Goal: Use online tool/utility: Utilize a website feature to perform a specific function

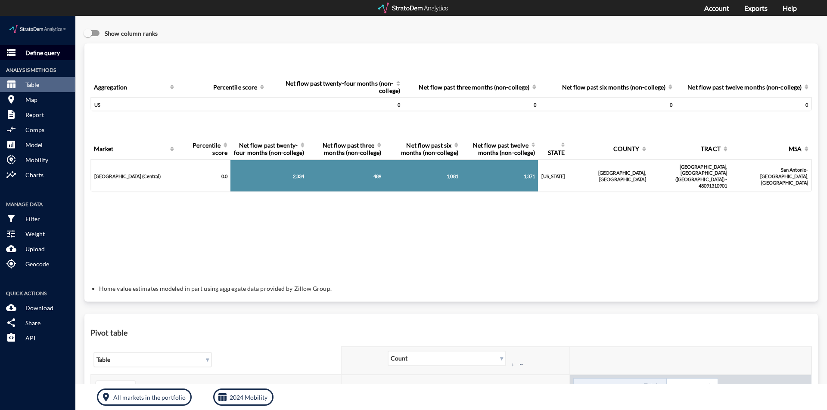
scroll to position [474, 0]
click p "Define query"
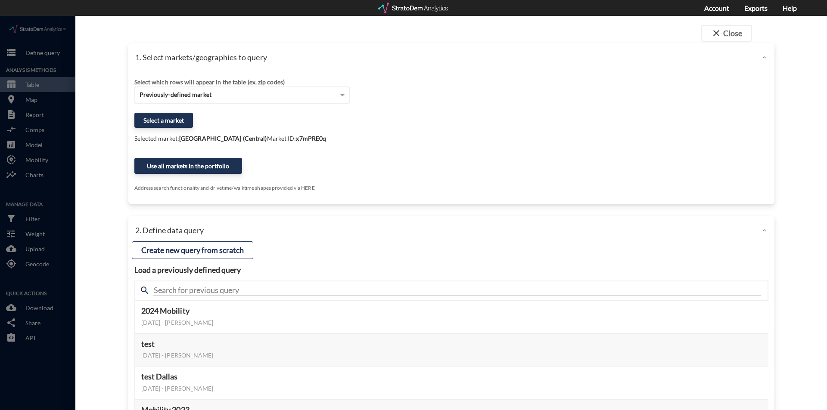
click div "Previously-defined market"
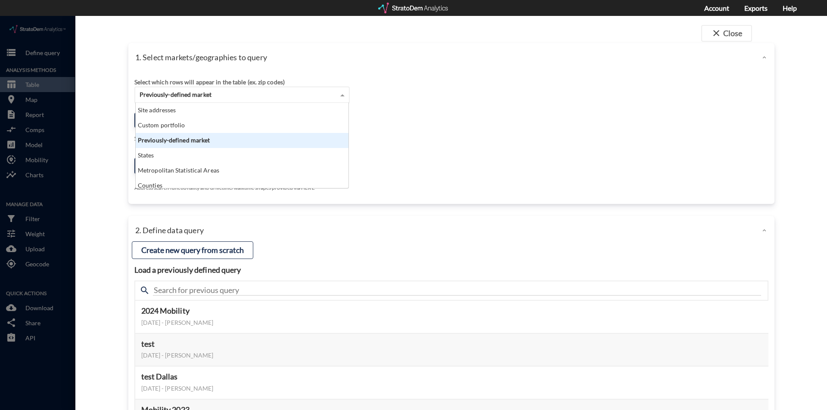
scroll to position [78, 208]
click div "Previously-defined market"
click div "Select which rows will appear in the table (ex. zip codes) Previously-defined m…"
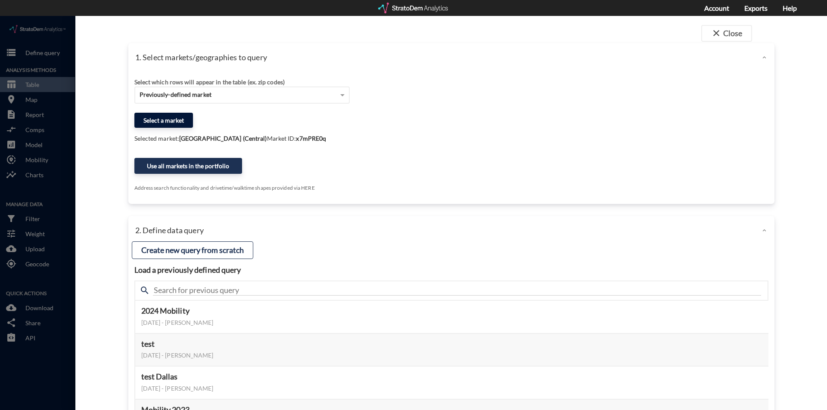
click button "Select a market"
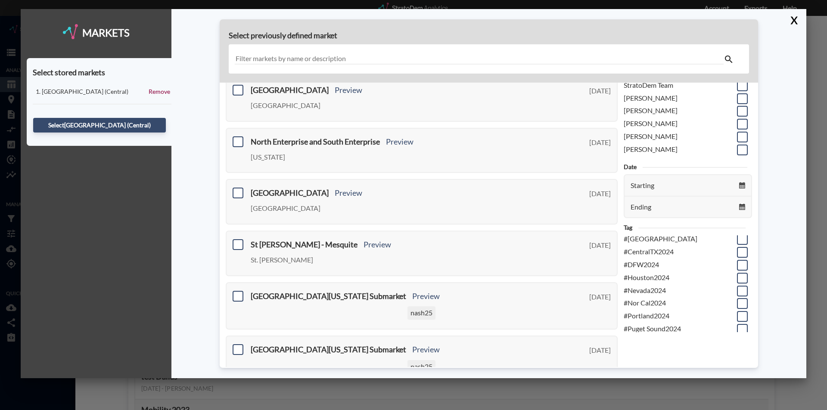
scroll to position [0, 0]
click at [127, 246] on div "Markets Select stored markets West [GEOGRAPHIC_DATA] ([GEOGRAPHIC_DATA]) Remove…" at bounding box center [96, 194] width 151 height 370
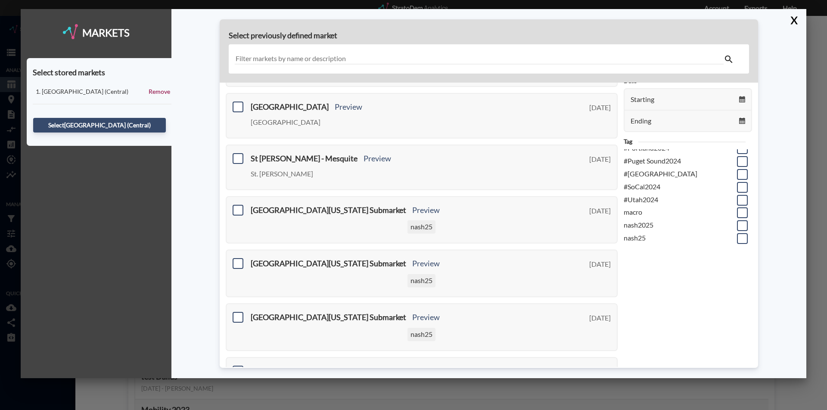
scroll to position [86, 0]
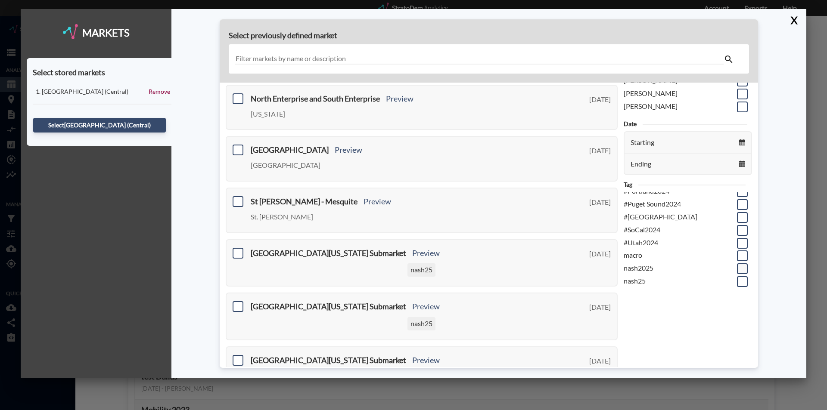
click at [737, 270] on span at bounding box center [742, 269] width 11 height 11
click at [741, 265] on input "checkbox" at bounding box center [741, 265] width 0 height 0
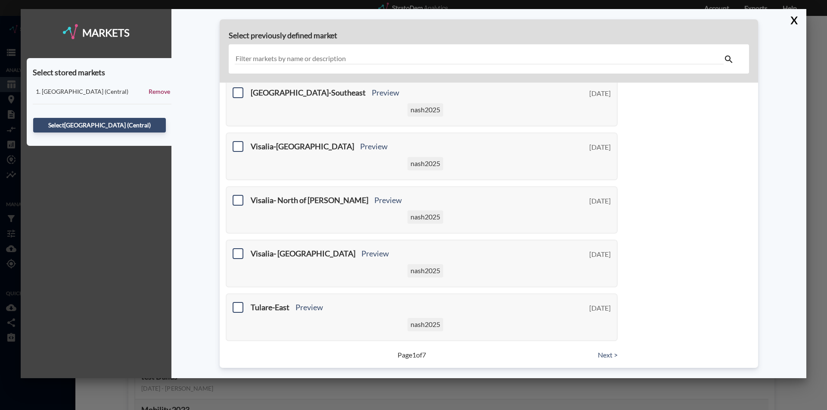
scroll to position [311, 0]
click at [601, 353] on link "Next >" at bounding box center [608, 354] width 20 height 10
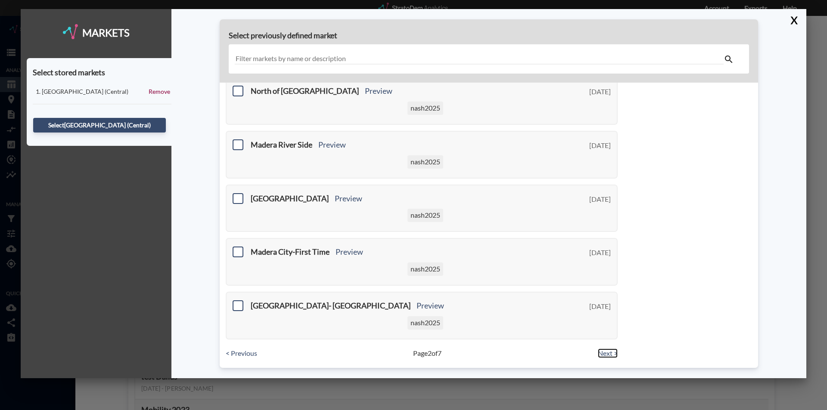
click at [609, 353] on link "Next >" at bounding box center [608, 354] width 20 height 10
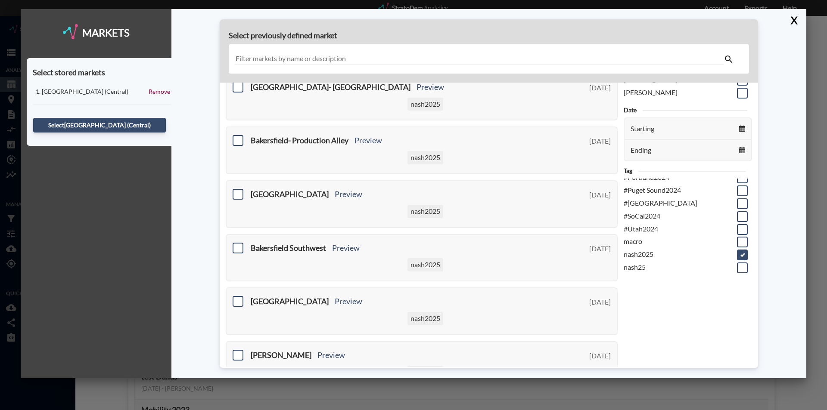
scroll to position [52, 0]
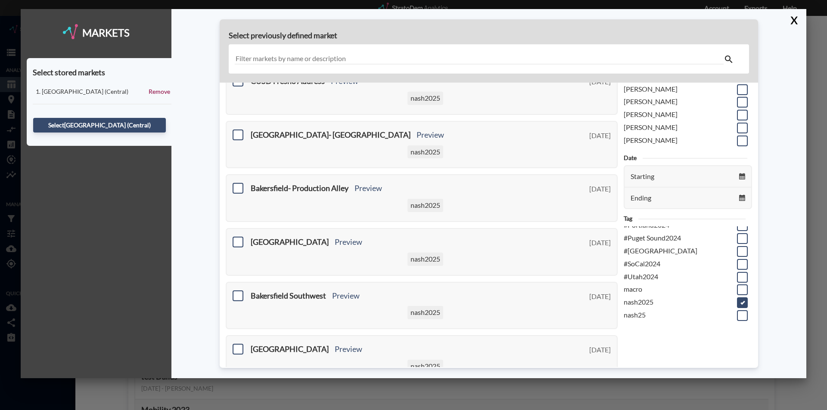
click at [737, 306] on span at bounding box center [742, 303] width 11 height 11
click at [741, 299] on input "checkbox" at bounding box center [741, 299] width 0 height 0
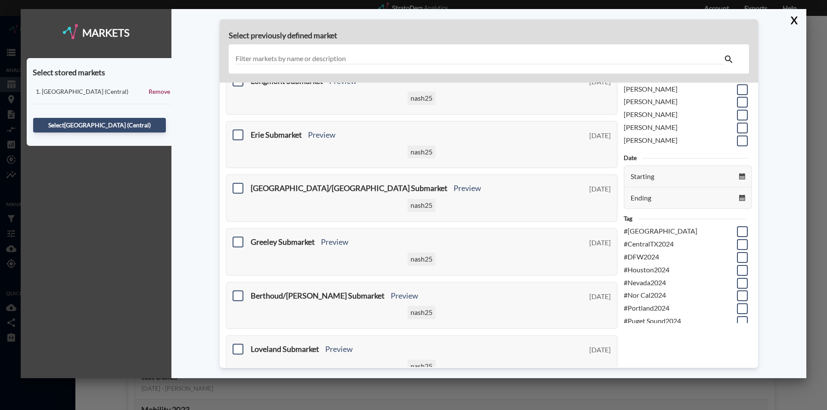
scroll to position [25, 0]
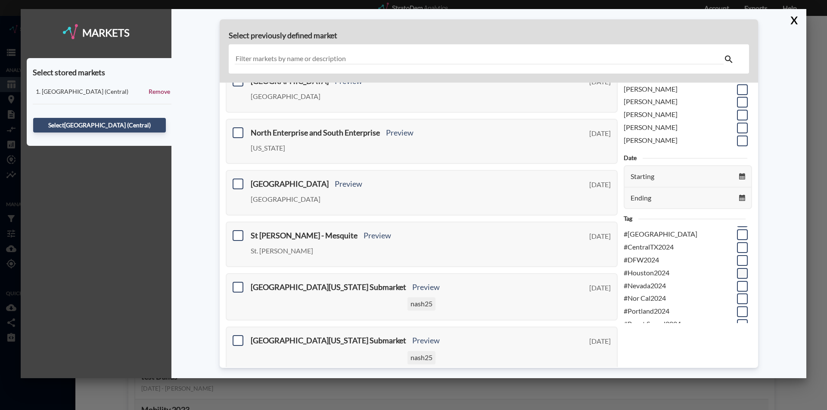
click at [737, 275] on span at bounding box center [742, 273] width 11 height 11
click at [741, 270] on input "checkbox" at bounding box center [741, 270] width 0 height 0
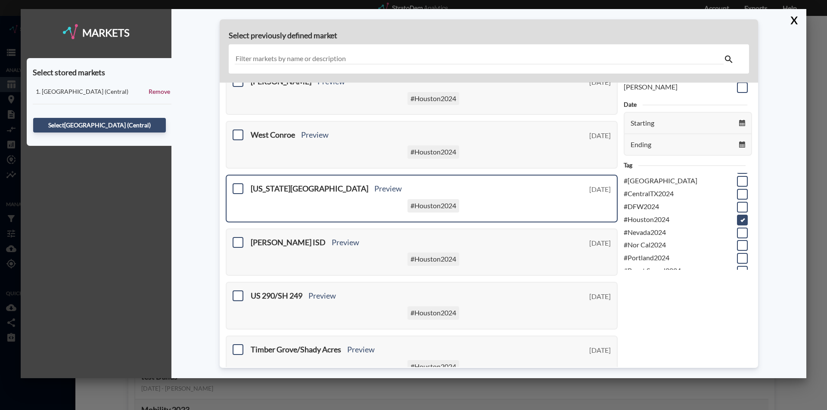
scroll to position [129, 0]
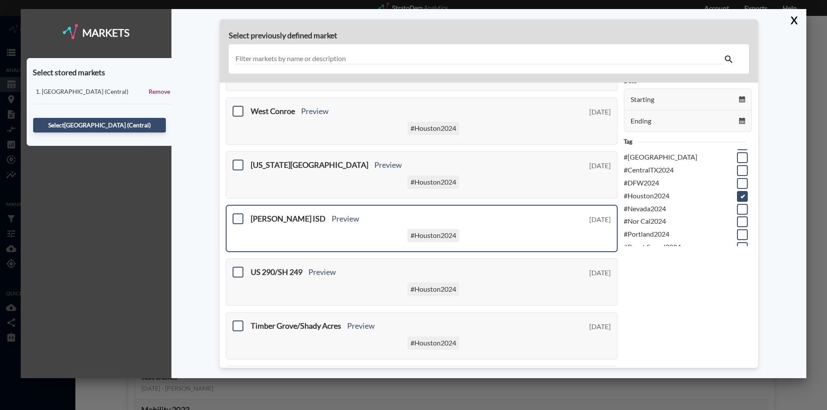
click at [236, 220] on span at bounding box center [238, 219] width 11 height 11
click at [237, 215] on input "checkbox" at bounding box center [237, 215] width 0 height 0
click at [96, 121] on button "Select [PERSON_NAME] ISD" at bounding box center [99, 125] width 133 height 15
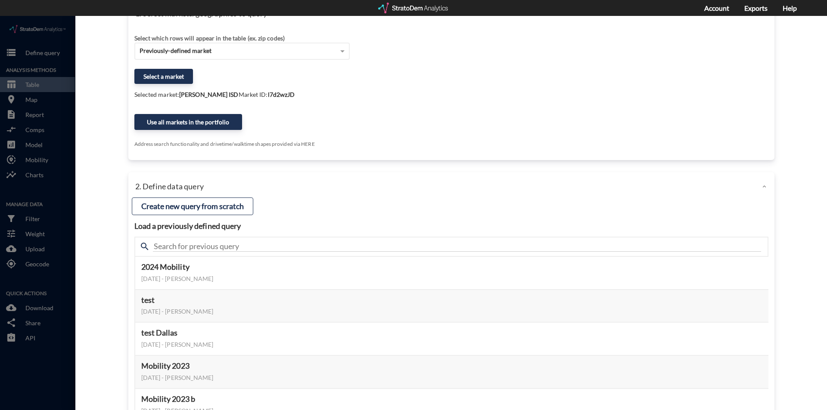
scroll to position [121, 0]
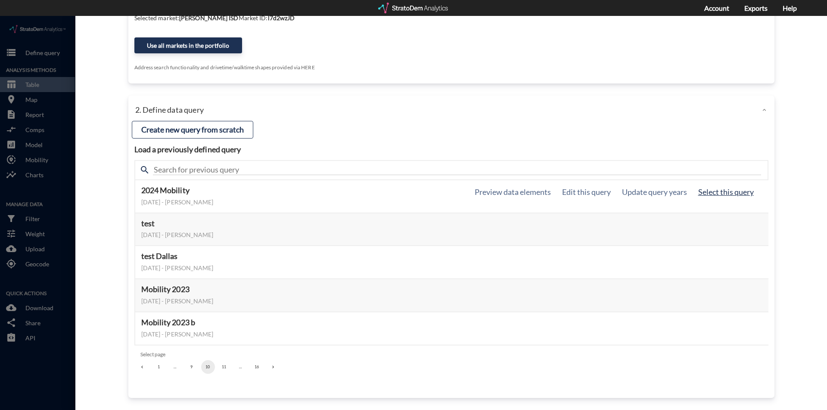
click button "Select this query"
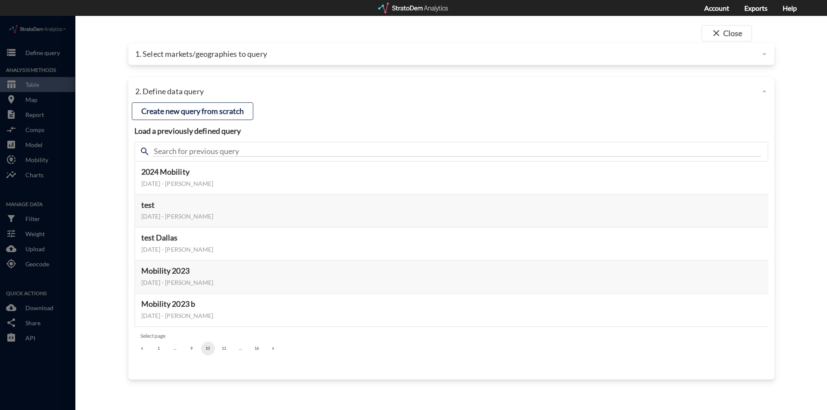
scroll to position [0, 0]
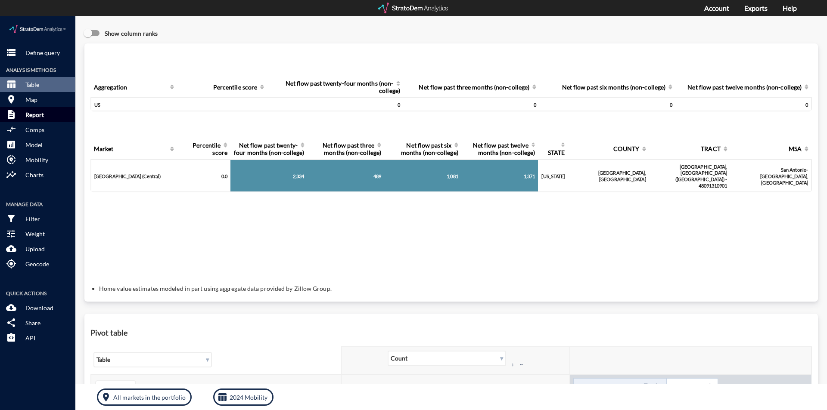
click p "Report"
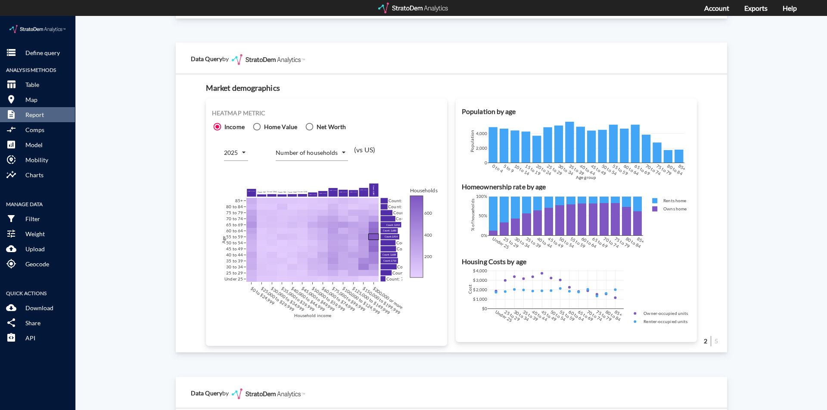
click div "Site report Generate a site report for a given location, (optionally) benchmark…"
